Goal: Task Accomplishment & Management: Use online tool/utility

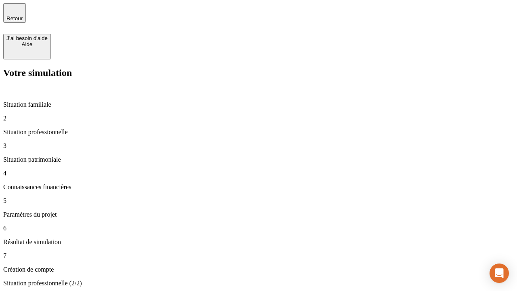
type input "30 000"
type input "1 000"
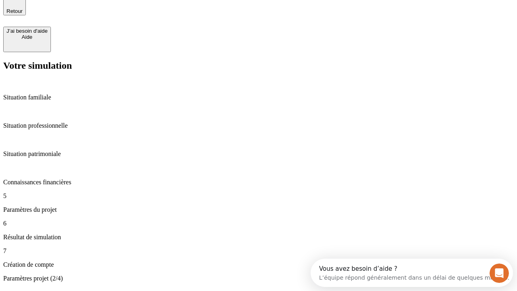
type input "65"
type input "5 000"
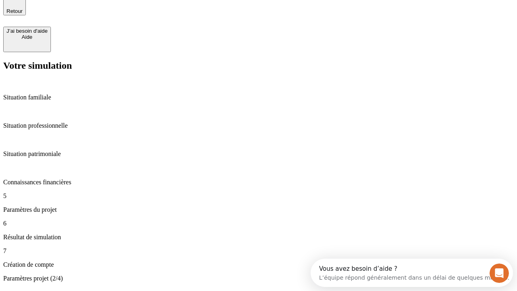
type input "640"
